Goal: Transaction & Acquisition: Download file/media

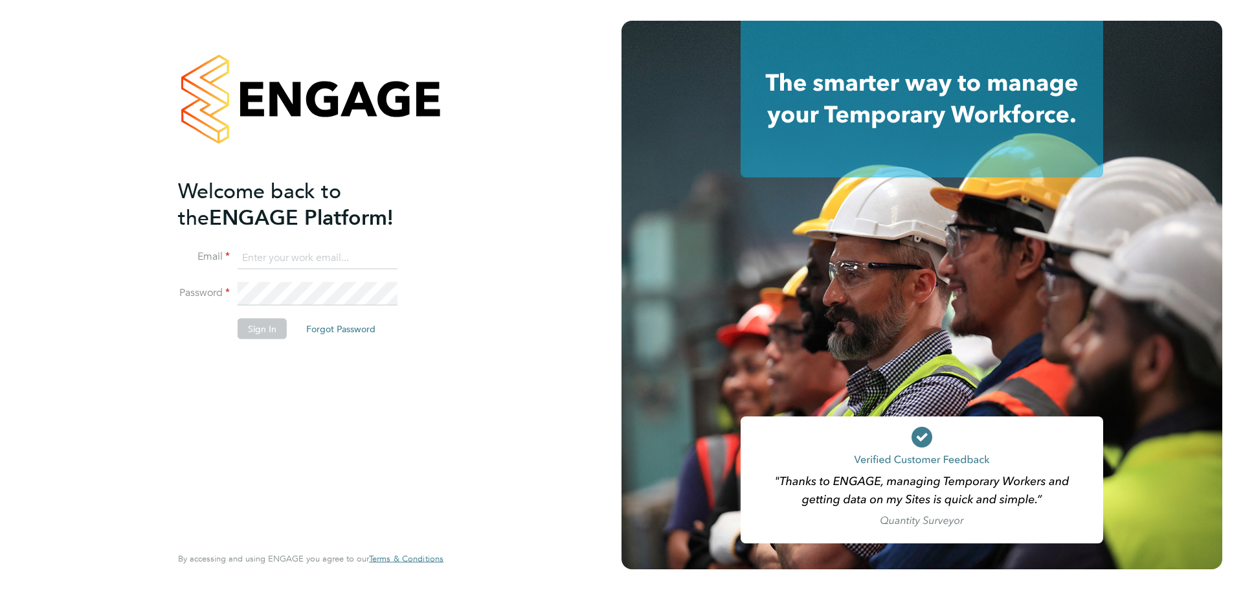
type input "khallilah.german@munnellygroup.com"
click at [258, 330] on button "Sign In" at bounding box center [262, 328] width 49 height 21
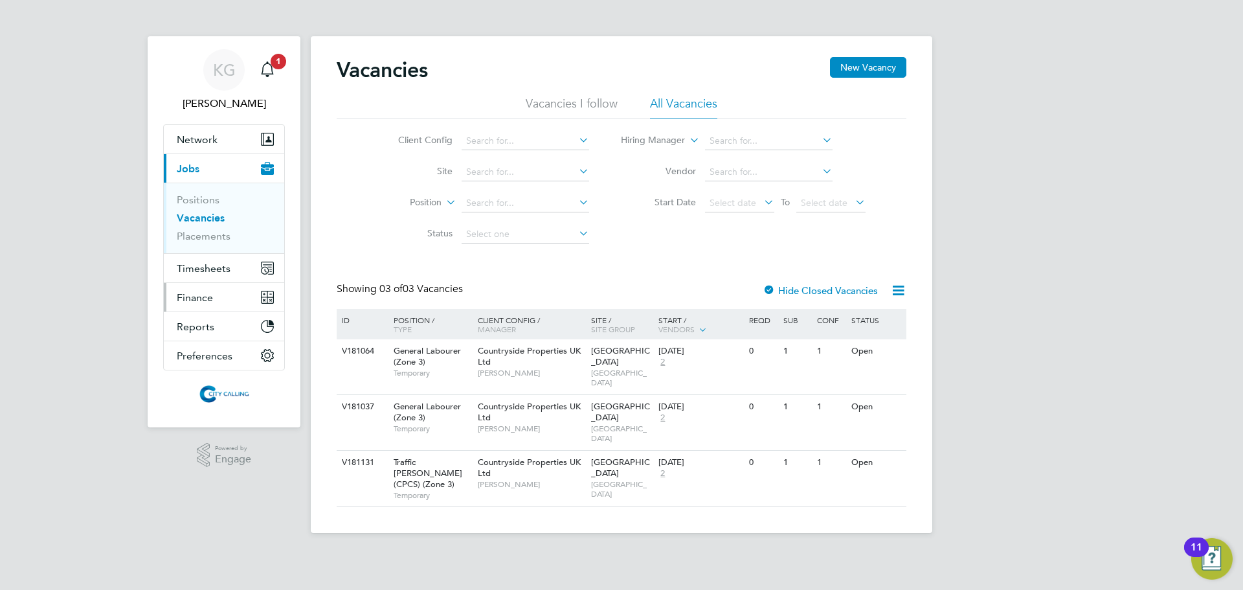
click at [198, 297] on span "Finance" at bounding box center [195, 297] width 36 height 12
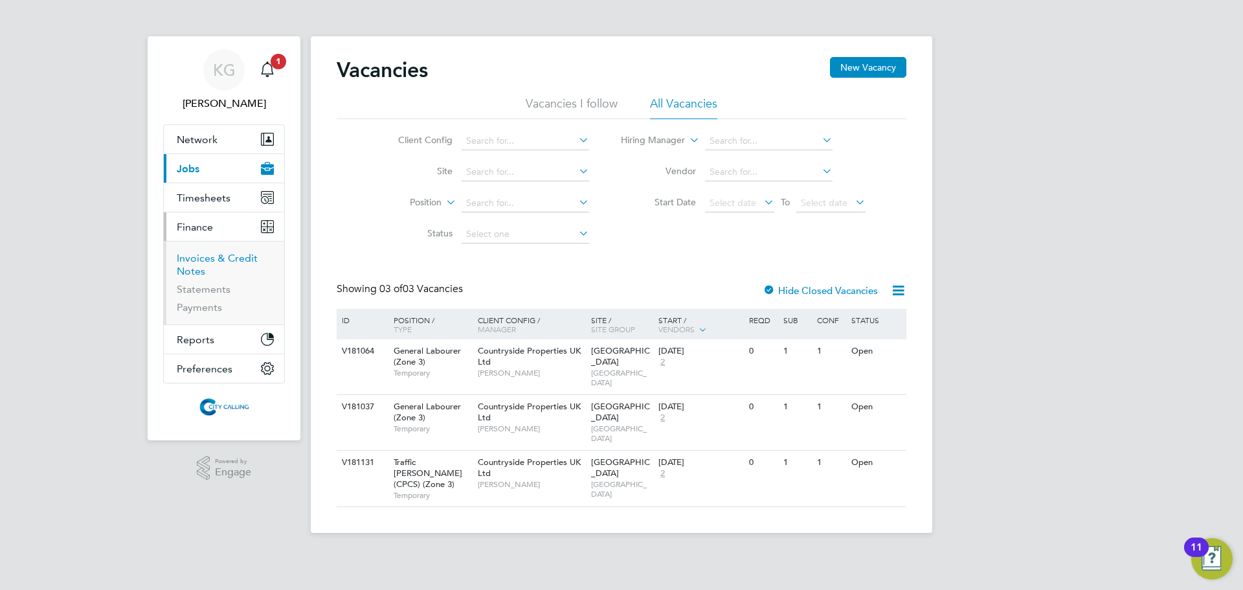
click at [205, 262] on link "Invoices & Credit Notes" at bounding box center [217, 264] width 81 height 25
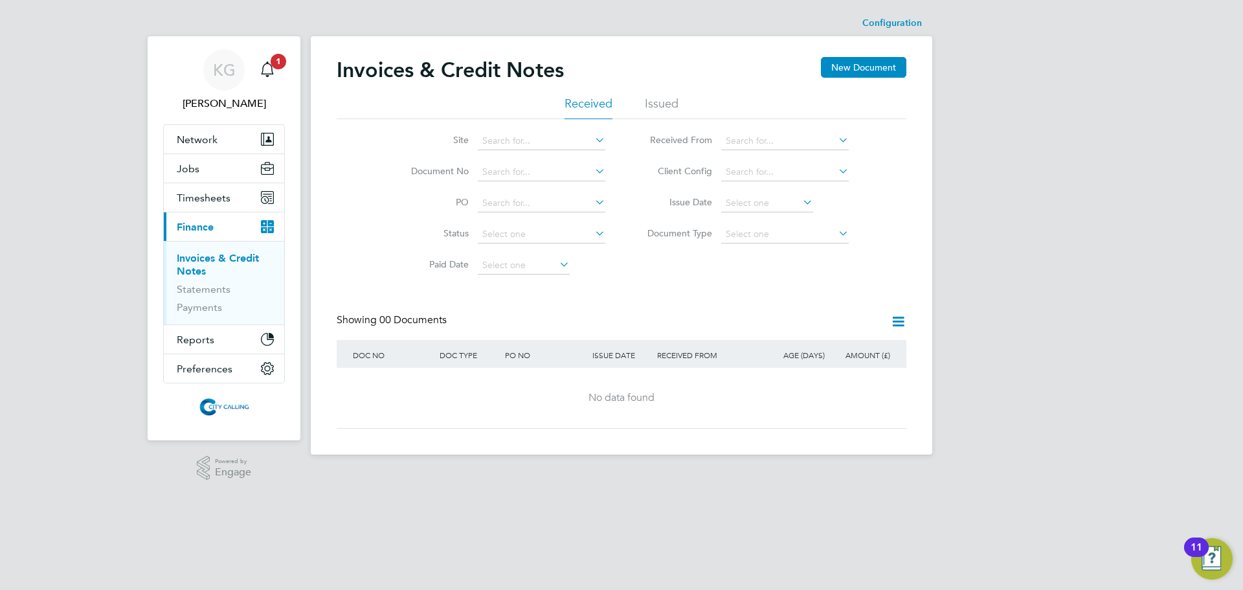
click at [665, 101] on li "Issued" at bounding box center [662, 107] width 34 height 23
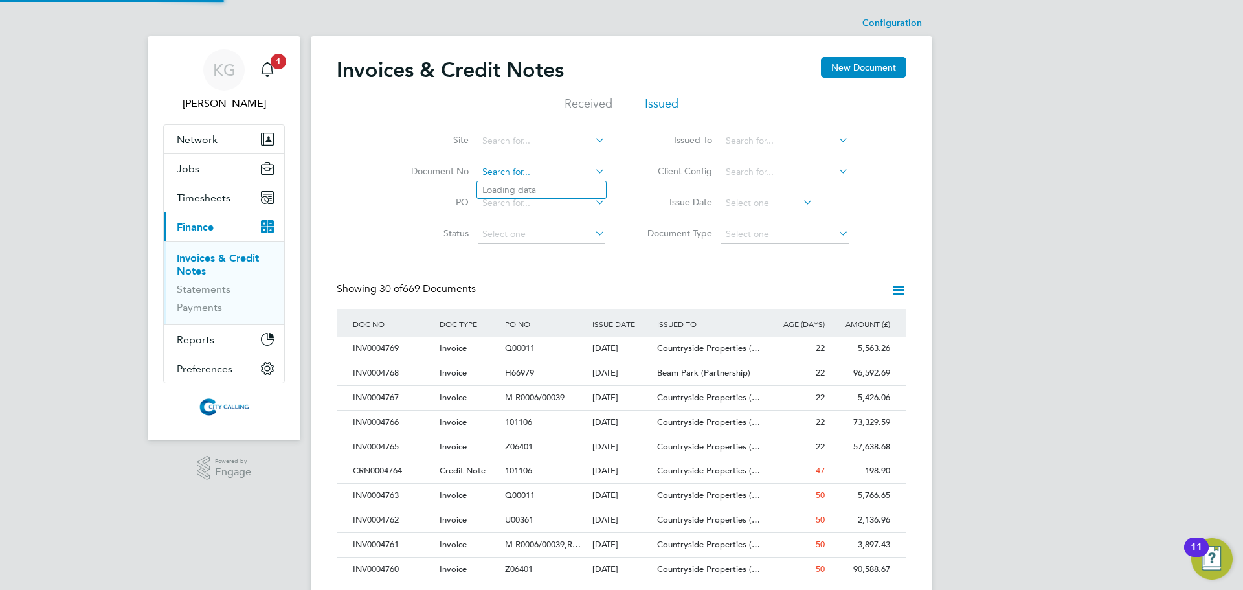
click at [538, 172] on input at bounding box center [542, 172] width 128 height 18
type input "INV0000562"
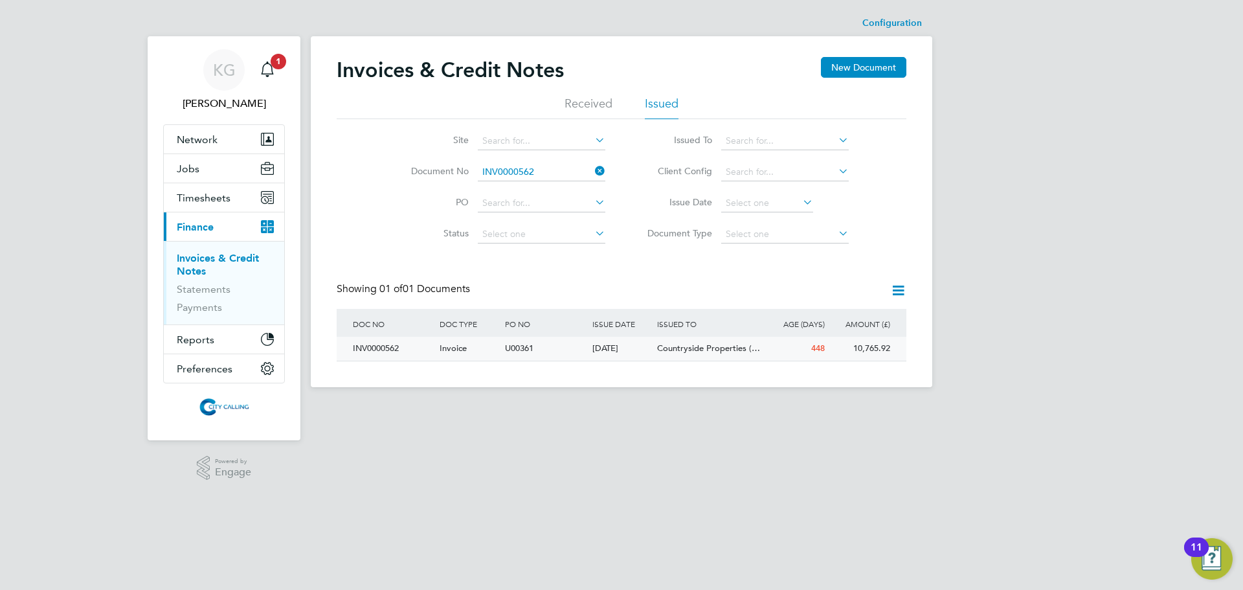
click at [393, 350] on div "INV0000562" at bounding box center [393, 349] width 87 height 24
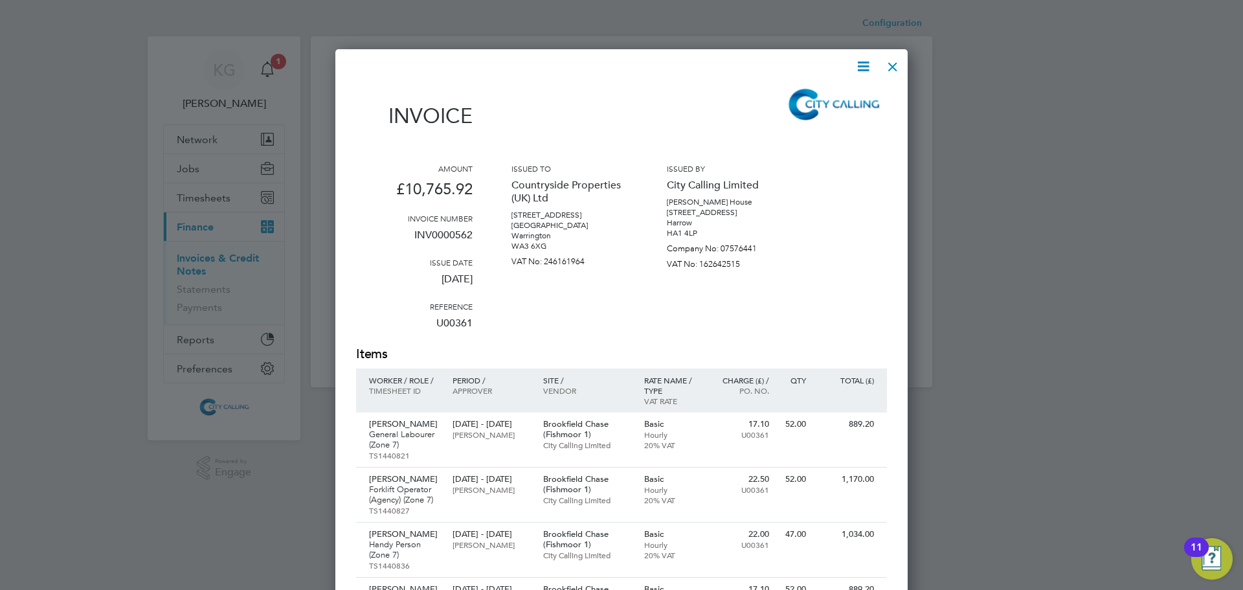
click at [860, 65] on icon at bounding box center [863, 66] width 16 height 16
click at [826, 93] on li "Download Invoice" at bounding box center [824, 97] width 89 height 18
drag, startPoint x: 848, startPoint y: 350, endPoint x: 822, endPoint y: 234, distance: 118.1
click at [849, 350] on h2 "Items" at bounding box center [621, 354] width 531 height 18
click at [893, 67] on div at bounding box center [892, 63] width 23 height 23
